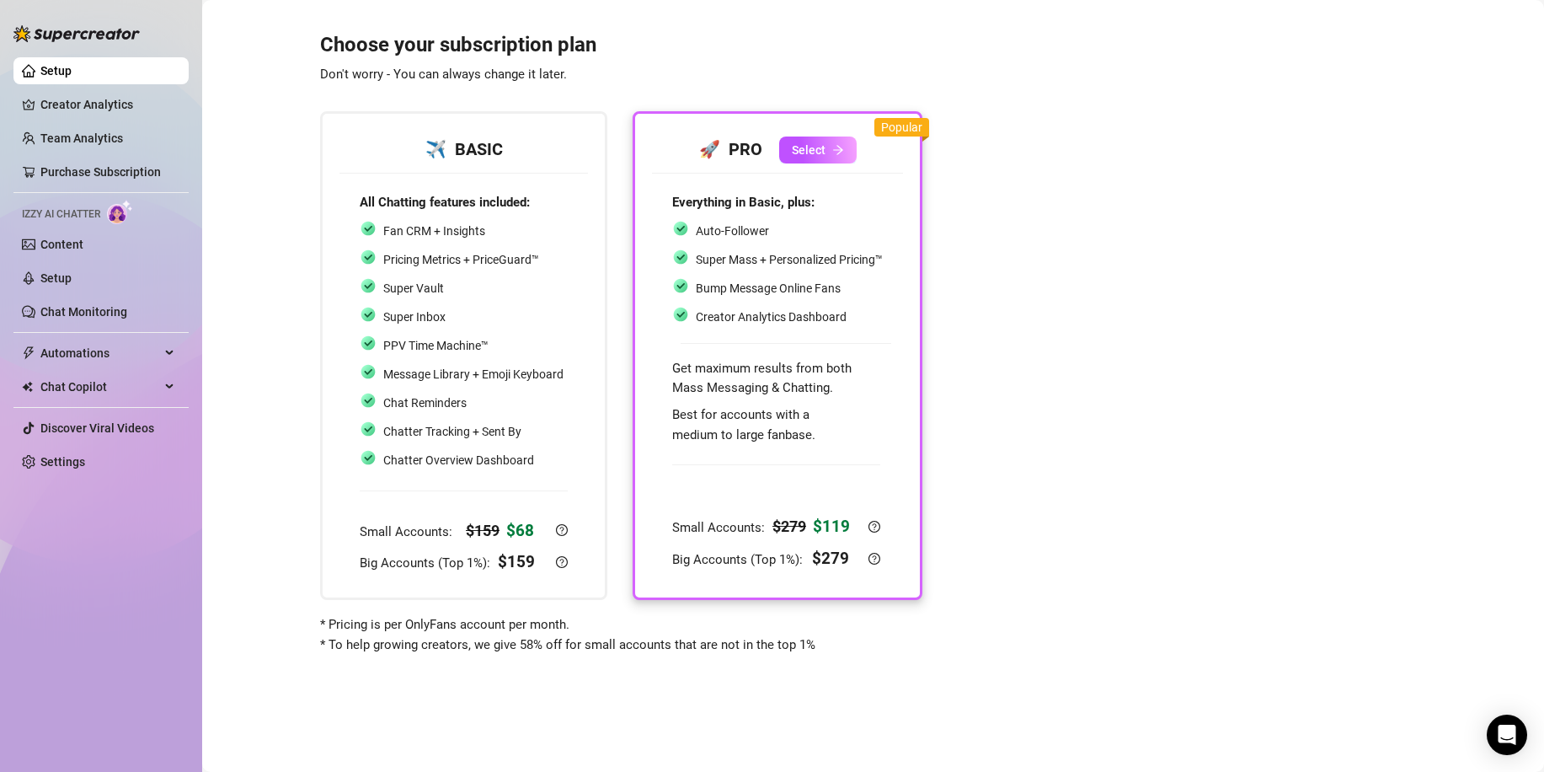
click at [72, 64] on link "Setup" at bounding box center [55, 70] width 31 height 13
